Goal: Task Accomplishment & Management: Manage account settings

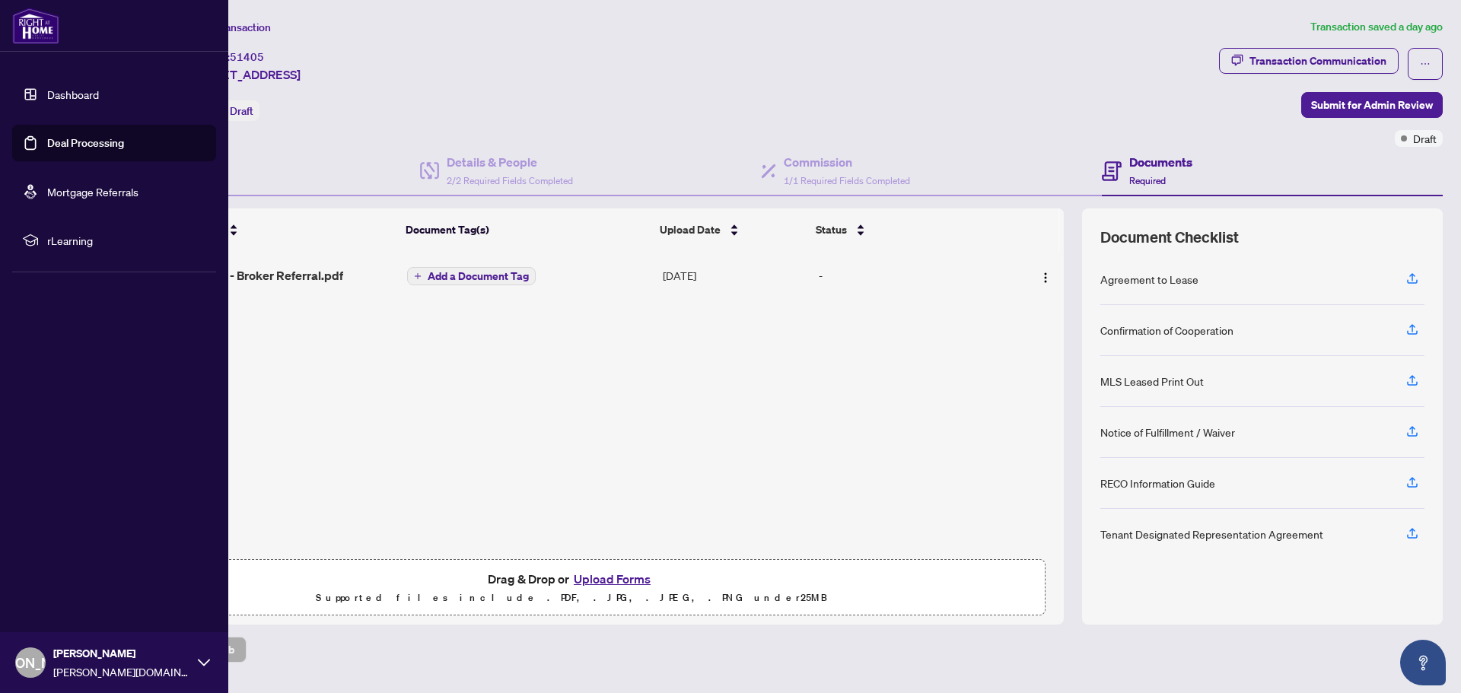
click at [47, 93] on link "Dashboard" at bounding box center [73, 95] width 52 height 14
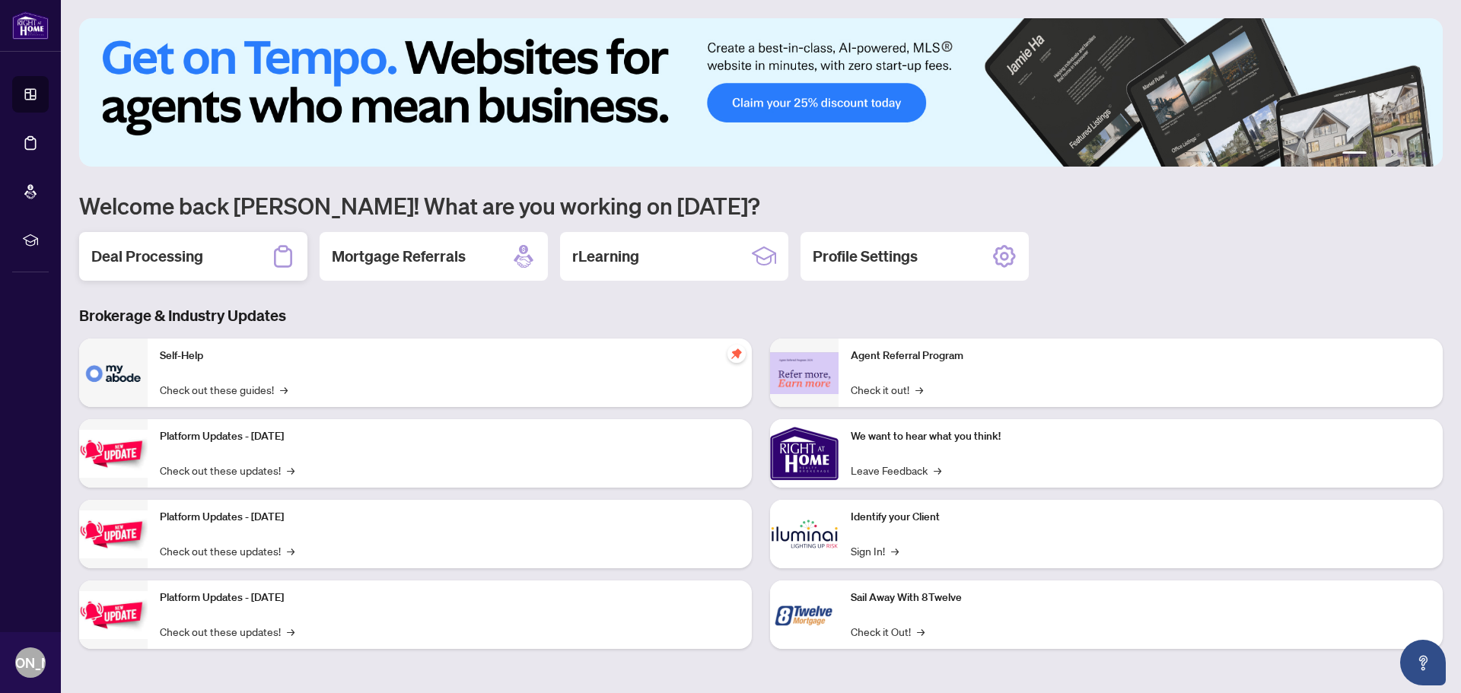
click at [189, 253] on h2 "Deal Processing" at bounding box center [147, 256] width 112 height 21
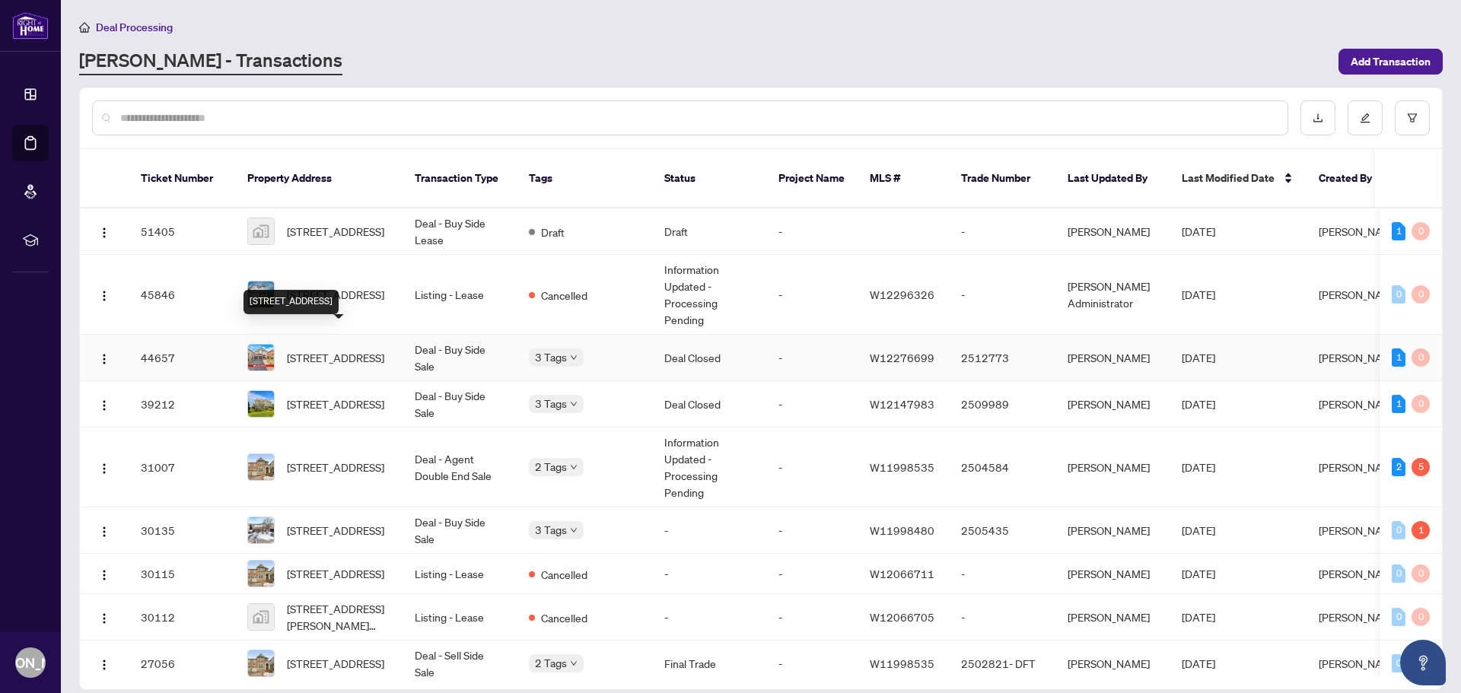
click at [329, 349] on span "[STREET_ADDRESS]" at bounding box center [335, 357] width 97 height 17
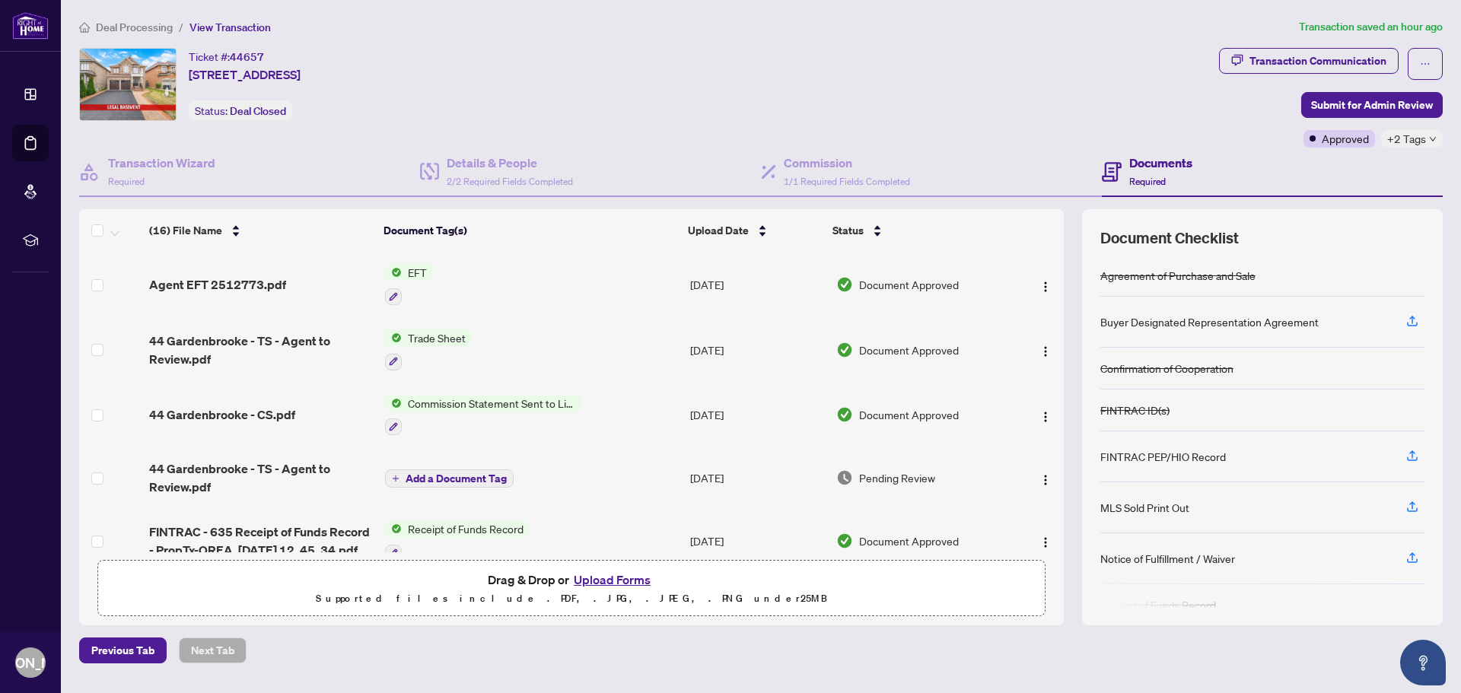
click at [413, 274] on span "EFT" at bounding box center [417, 272] width 31 height 17
click at [245, 278] on span "Agent EFT 2512773.pdf" at bounding box center [217, 285] width 137 height 18
